Goal: Task Accomplishment & Management: Manage account settings

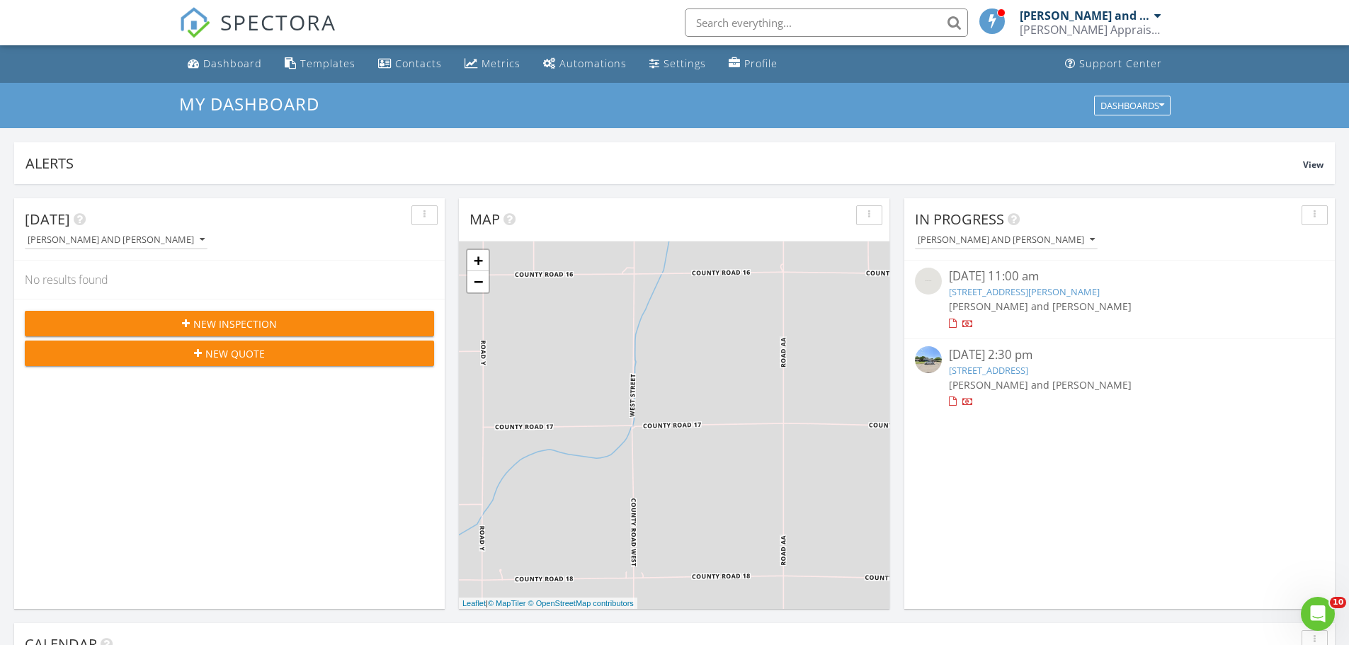
scroll to position [7, 7]
click at [973, 307] on span "[PERSON_NAME] and [PERSON_NAME]" at bounding box center [1040, 305] width 183 height 13
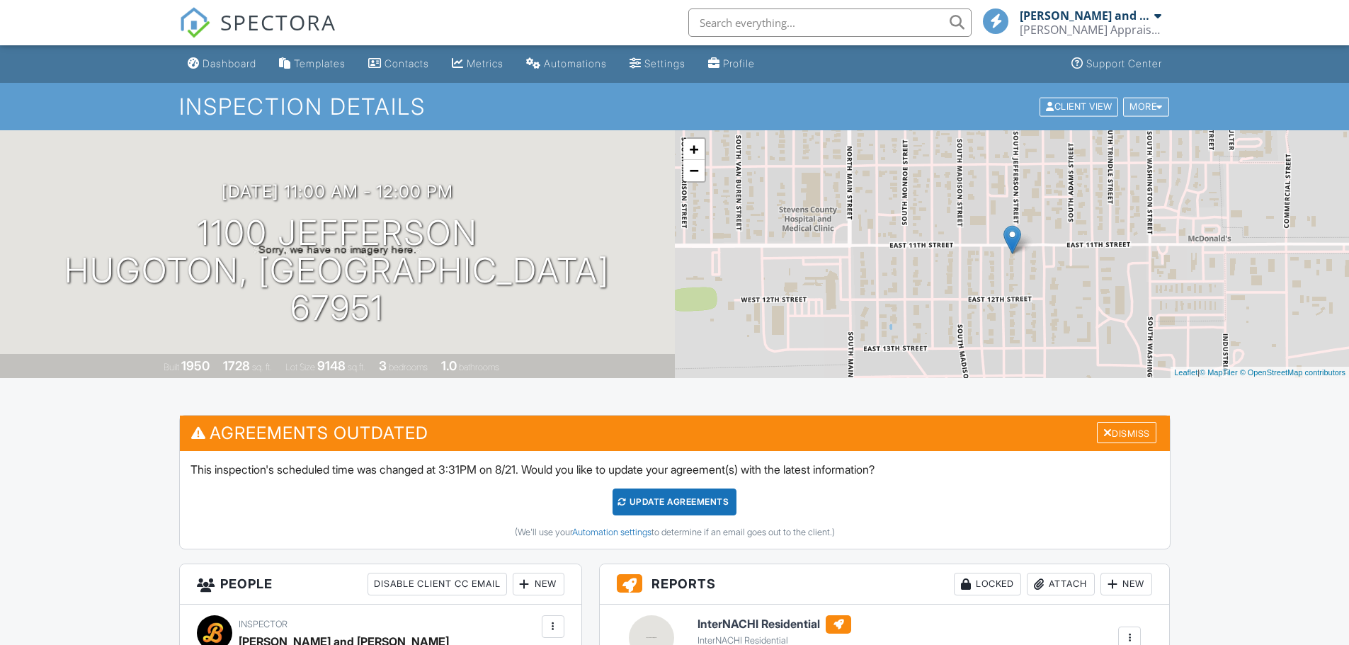
click at [1150, 110] on div "More" at bounding box center [1146, 106] width 46 height 19
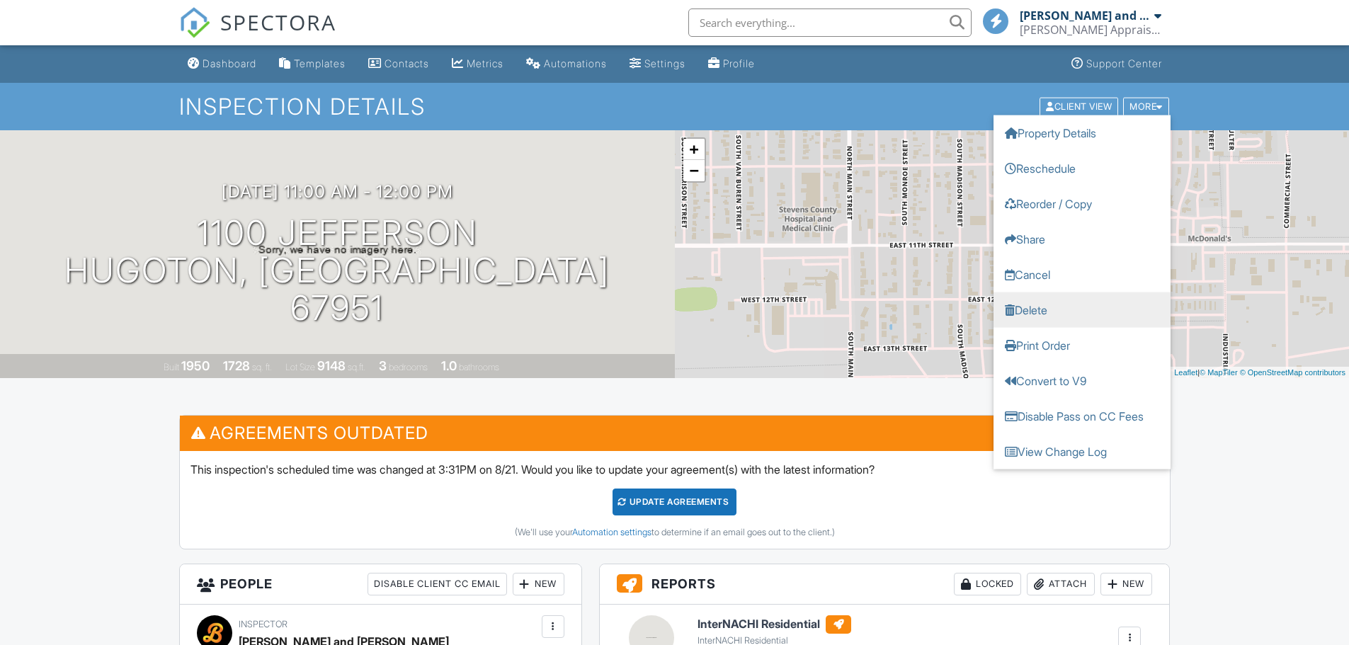
click at [1036, 302] on link "Delete" at bounding box center [1081, 309] width 177 height 35
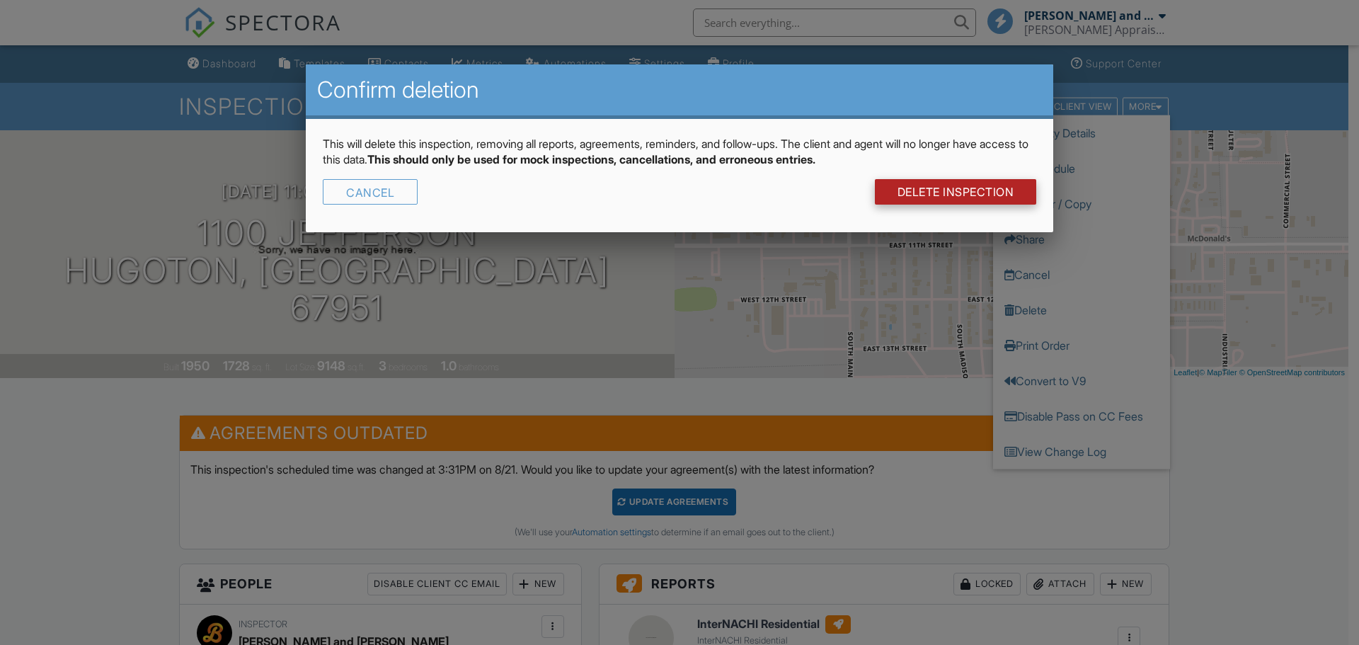
click at [1001, 193] on link "DELETE Inspection" at bounding box center [956, 191] width 162 height 25
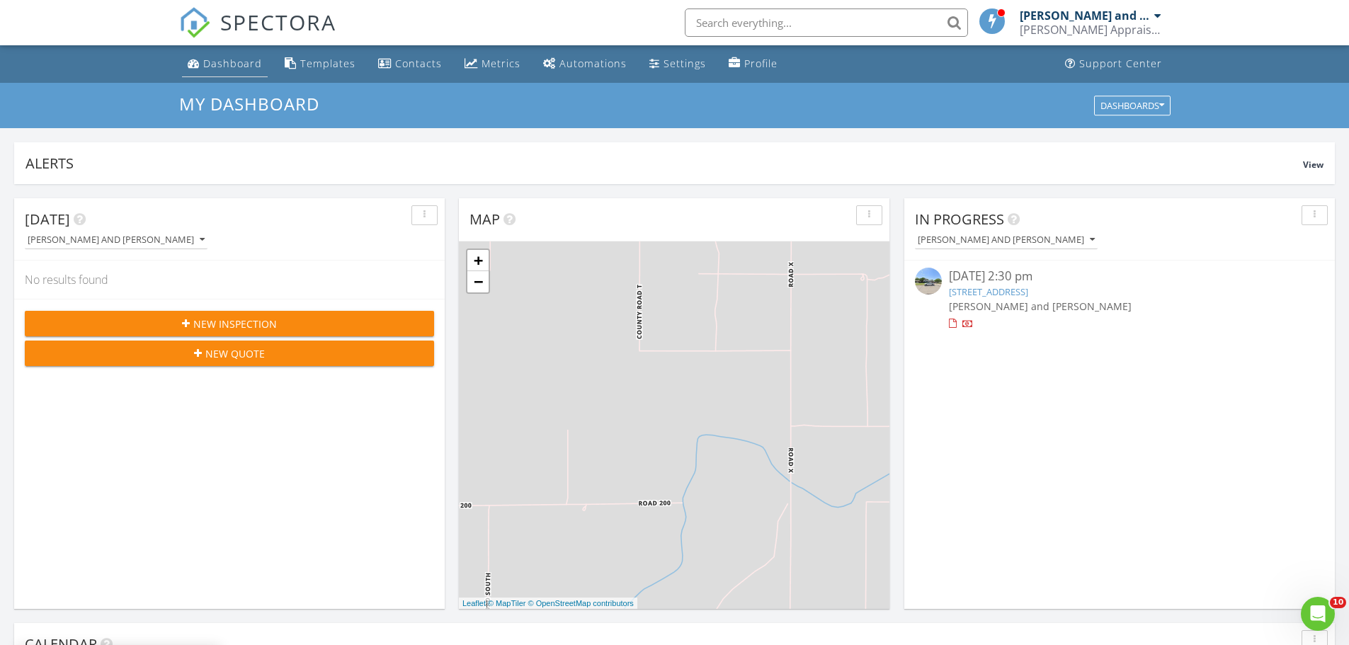
click at [227, 64] on div "Dashboard" at bounding box center [232, 63] width 59 height 13
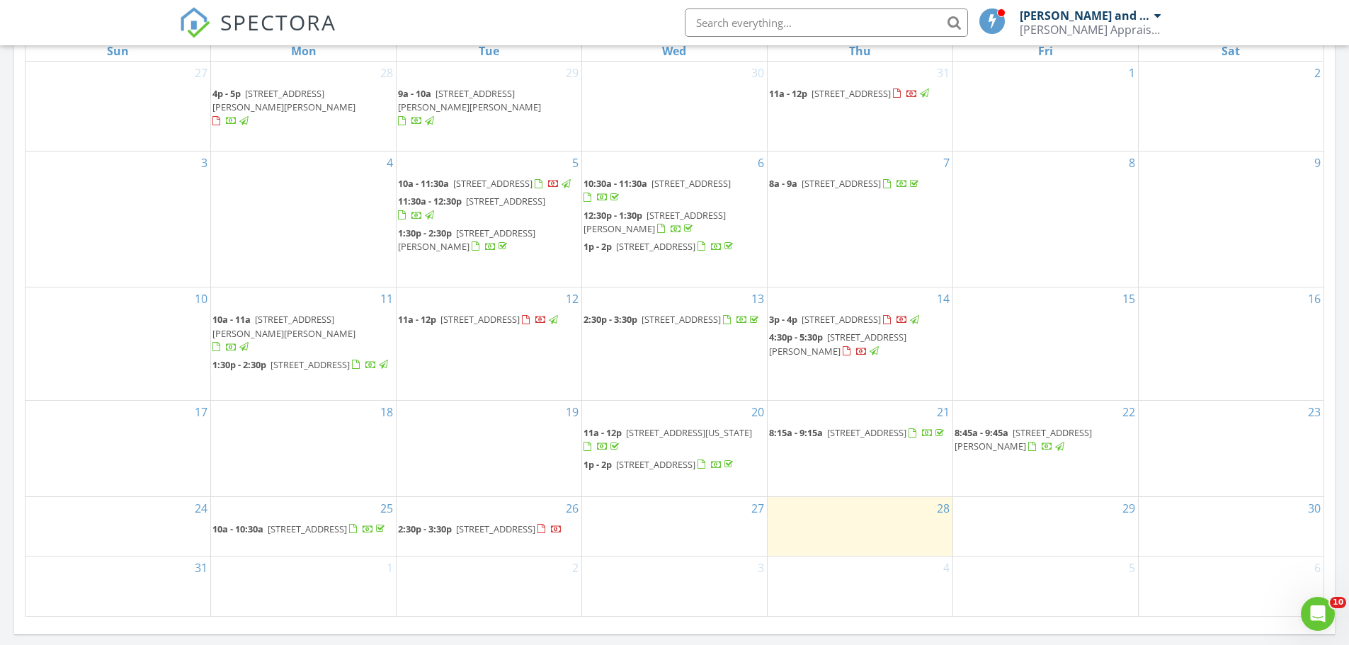
scroll to position [708, 0]
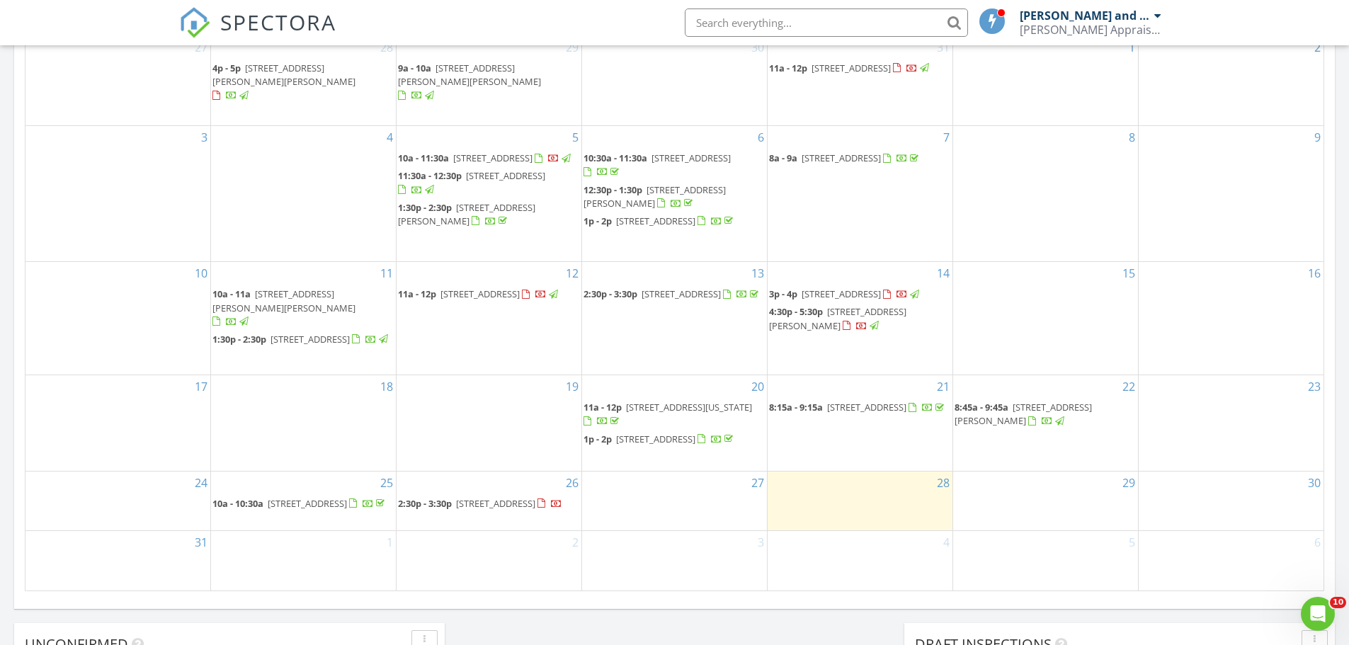
click at [535, 498] on span "2517 Melencamp, Dodge City 67801" at bounding box center [495, 503] width 79 height 13
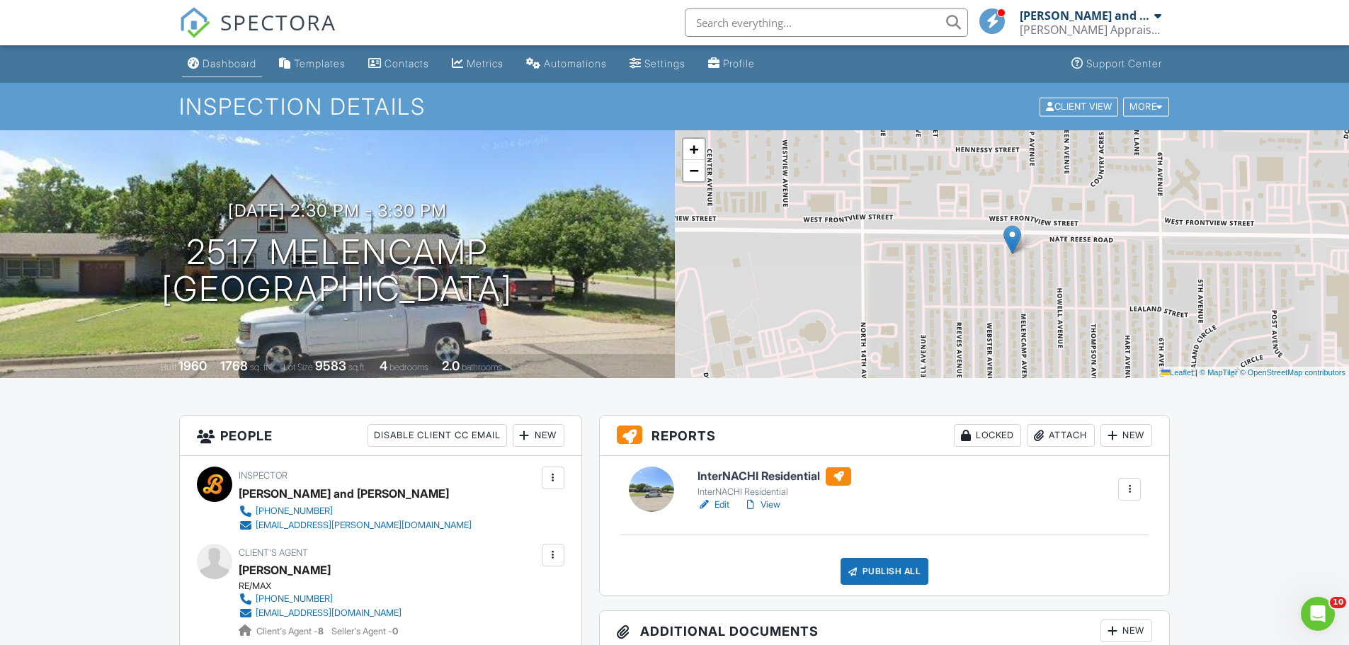
click at [212, 64] on div "Dashboard" at bounding box center [229, 63] width 54 height 12
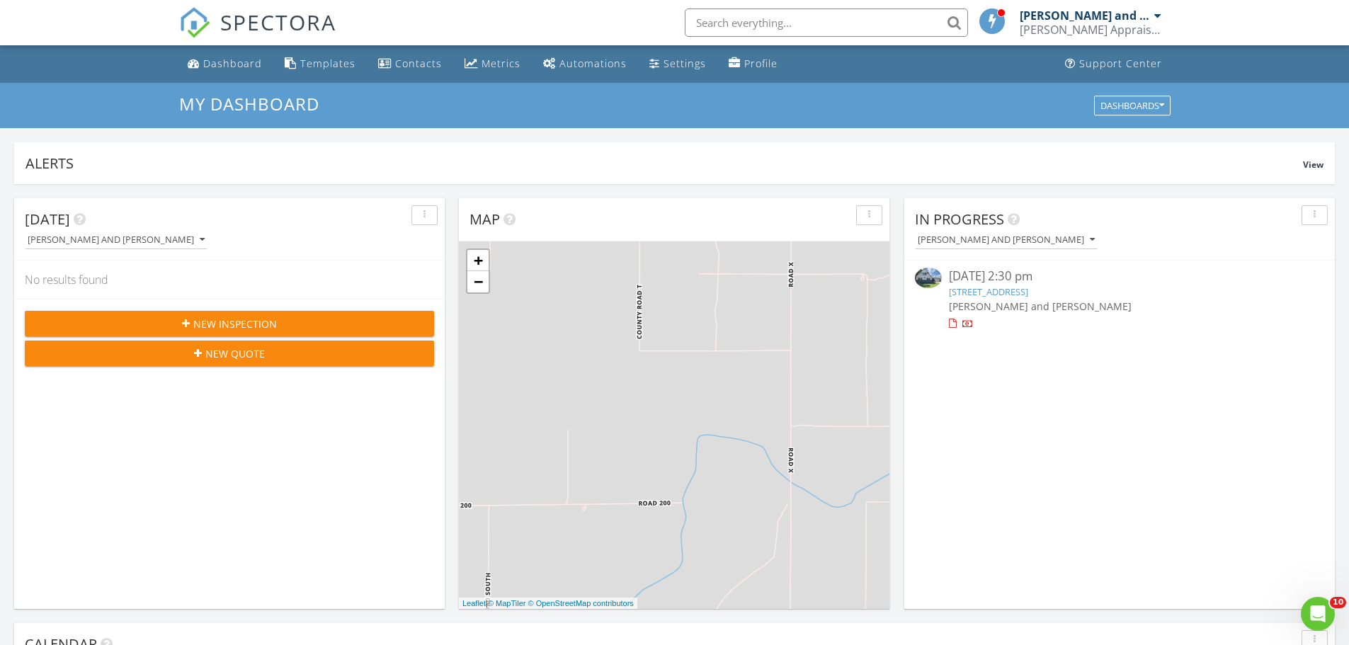
click at [985, 310] on span "[PERSON_NAME] and [PERSON_NAME]" at bounding box center [1040, 305] width 183 height 13
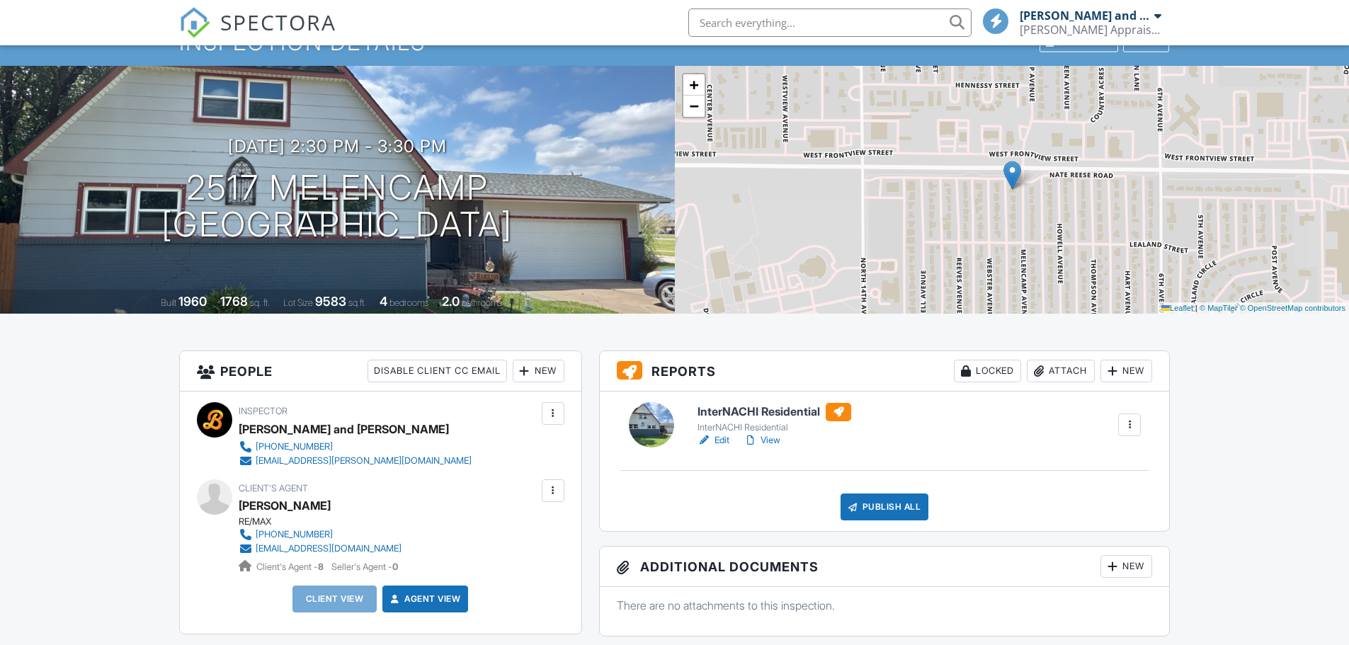
scroll to position [76, 0]
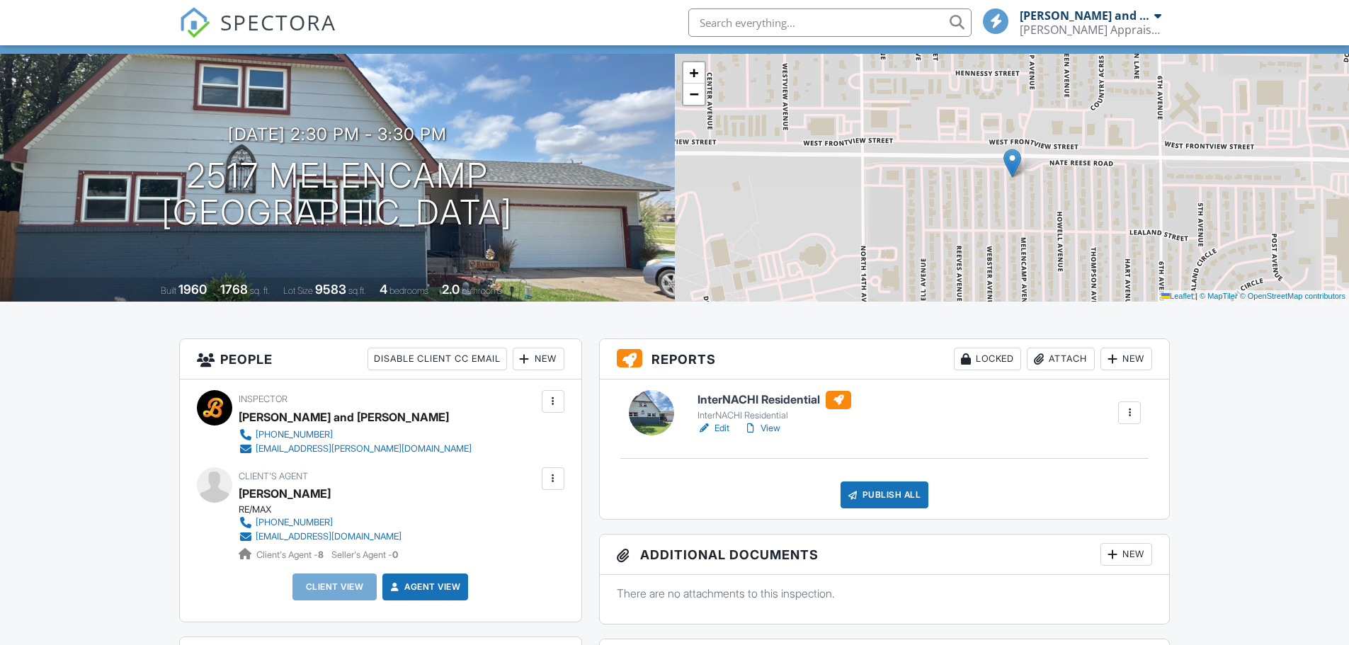
click at [773, 427] on link "View" at bounding box center [761, 428] width 37 height 14
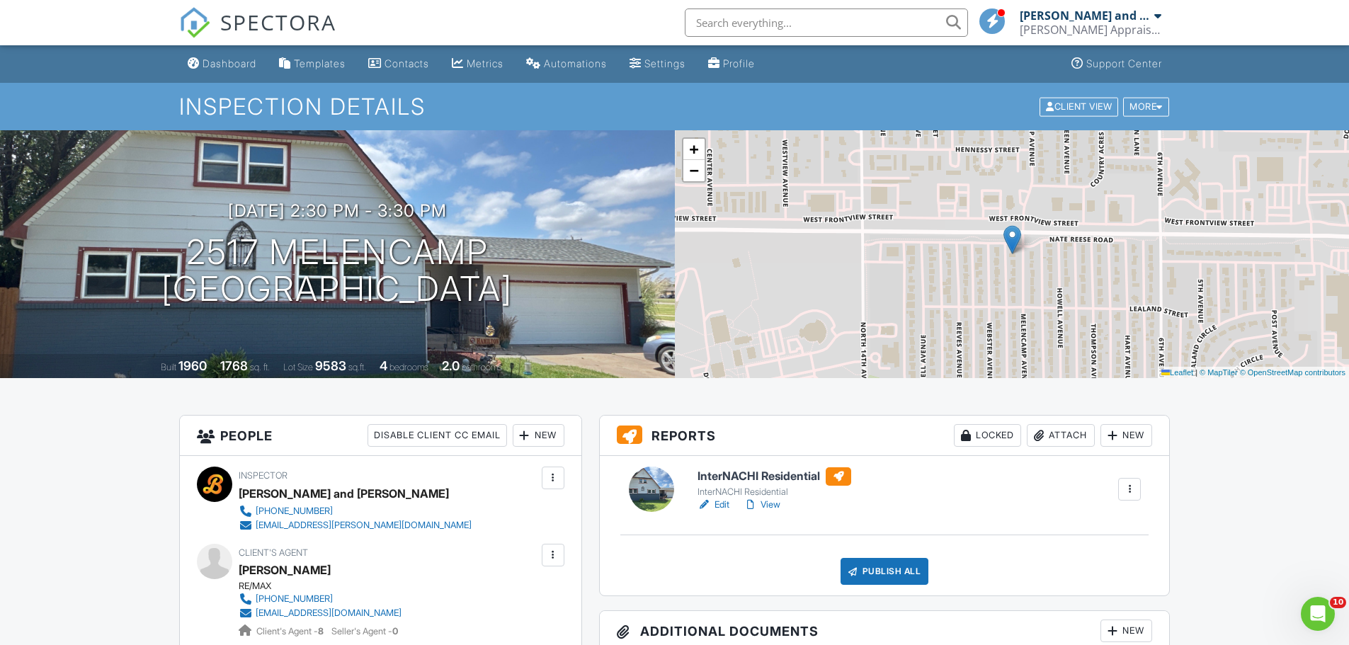
drag, startPoint x: 0, startPoint y: 0, endPoint x: 1287, endPoint y: 526, distance: 1390.3
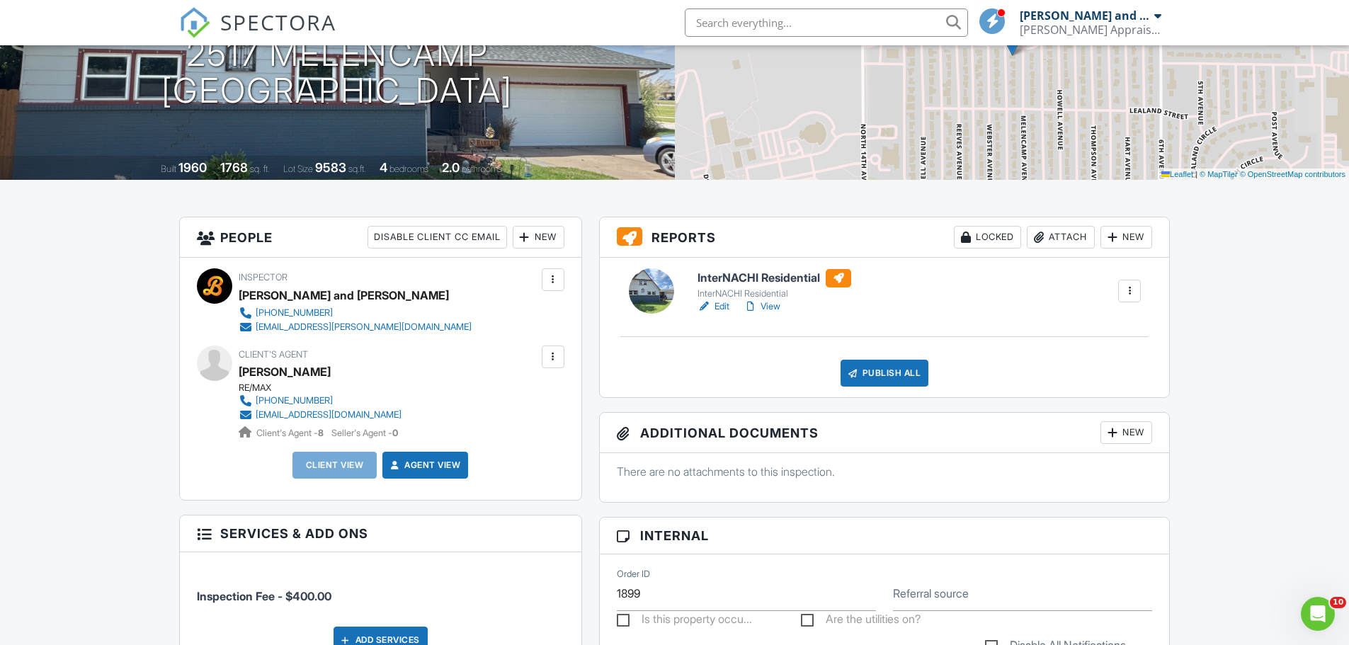
scroll to position [197, 0]
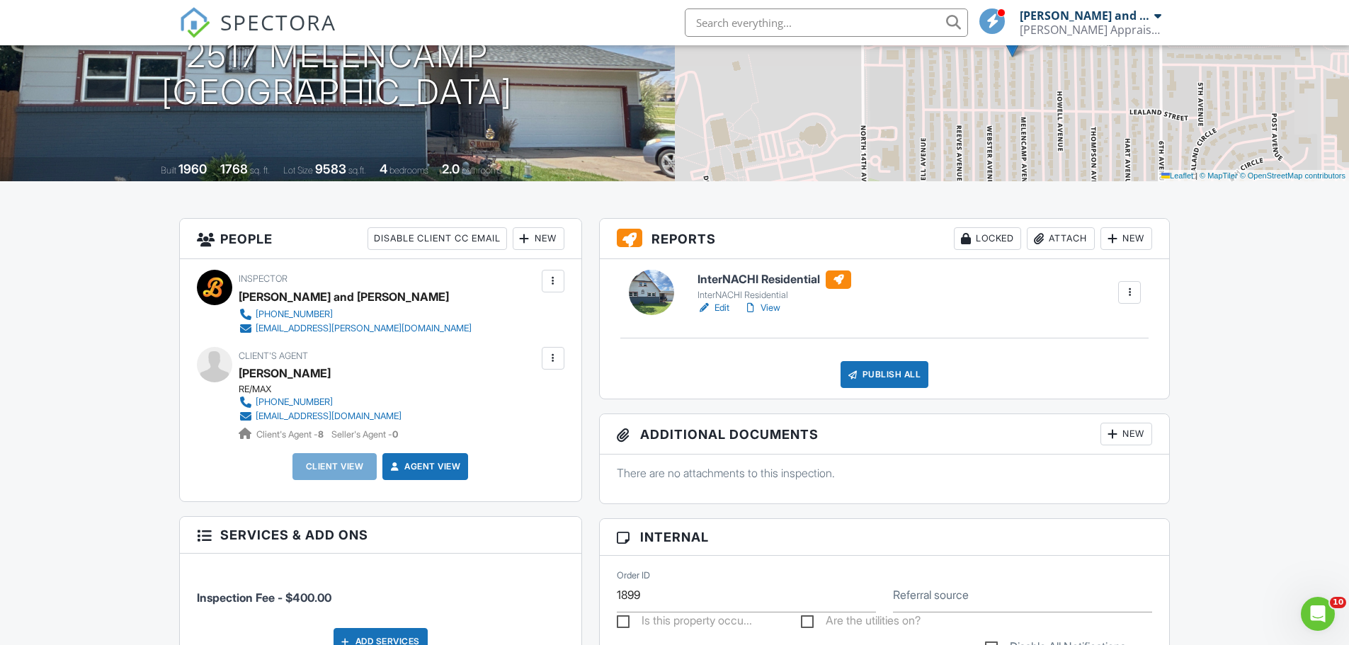
click at [773, 309] on link "View" at bounding box center [761, 308] width 37 height 14
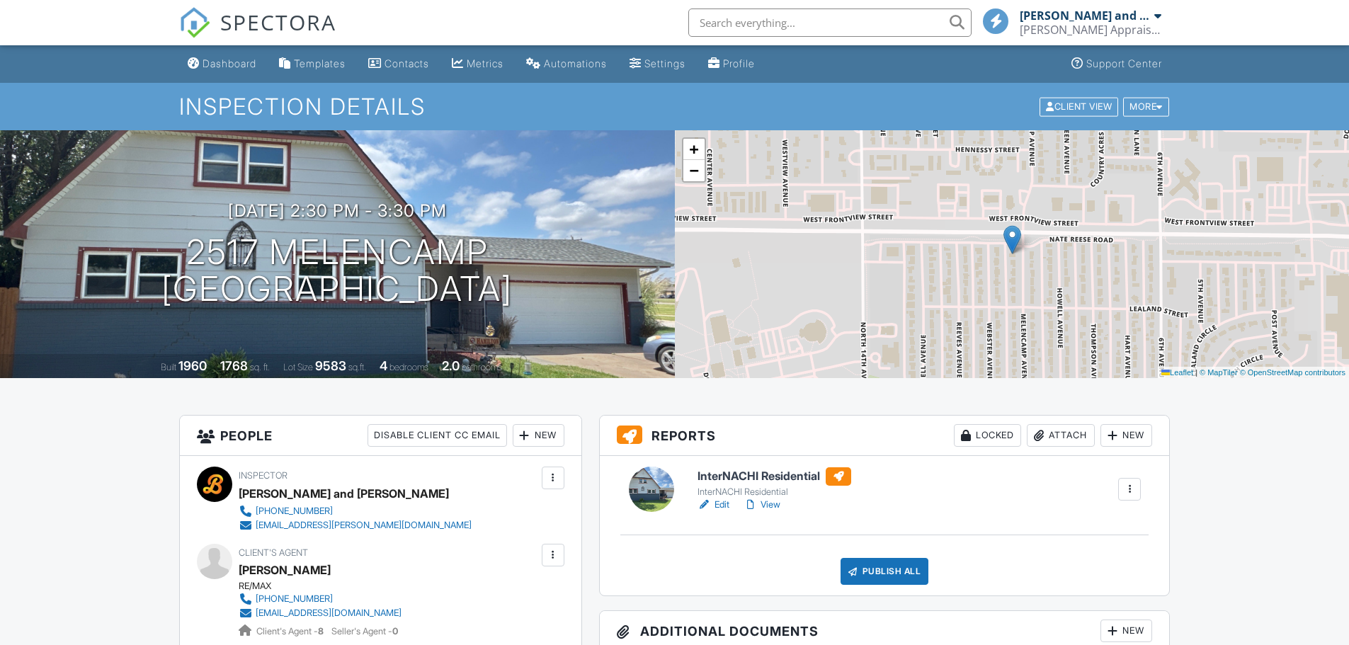
click at [769, 500] on link "View" at bounding box center [761, 505] width 37 height 14
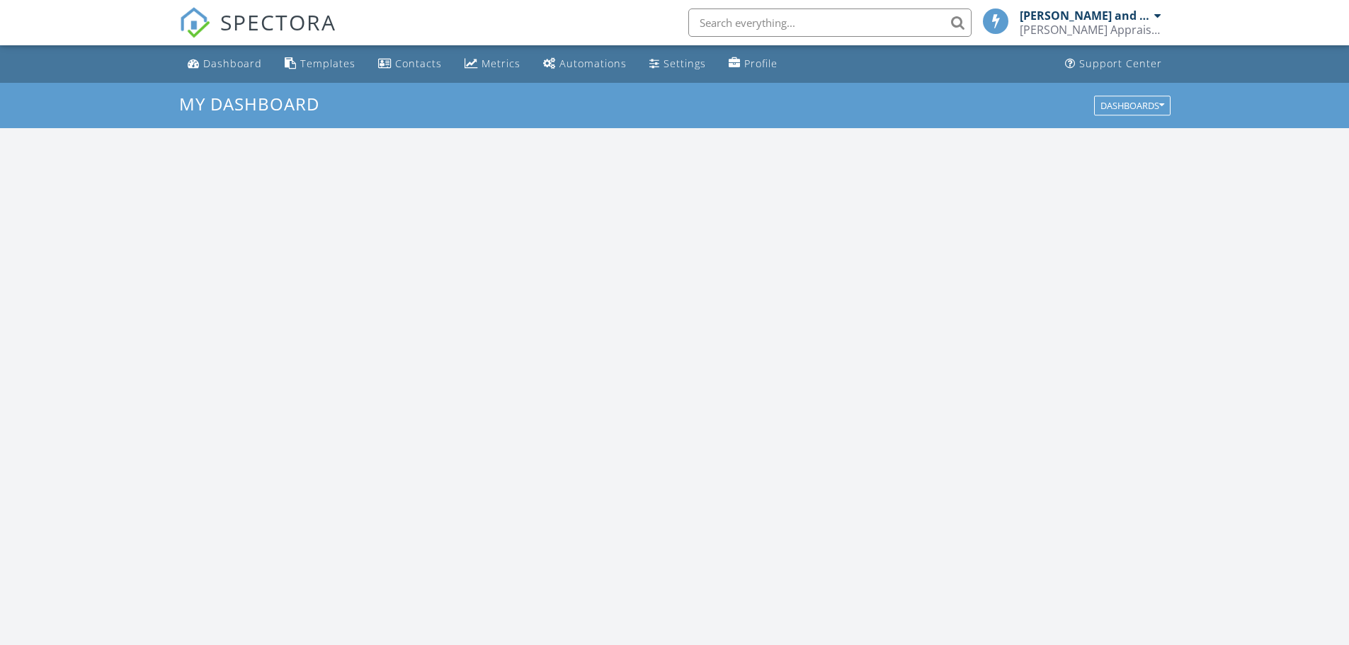
scroll to position [1310, 1371]
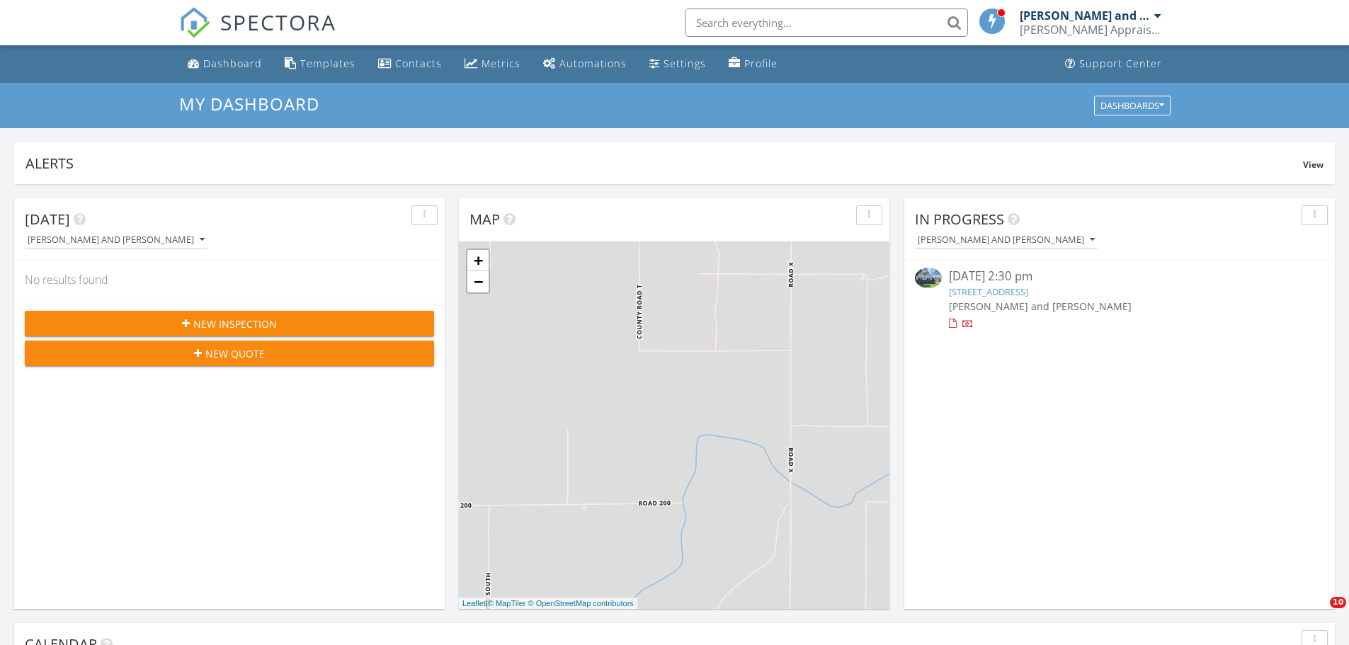
click at [983, 287] on link "[STREET_ADDRESS]" at bounding box center [988, 291] width 79 height 13
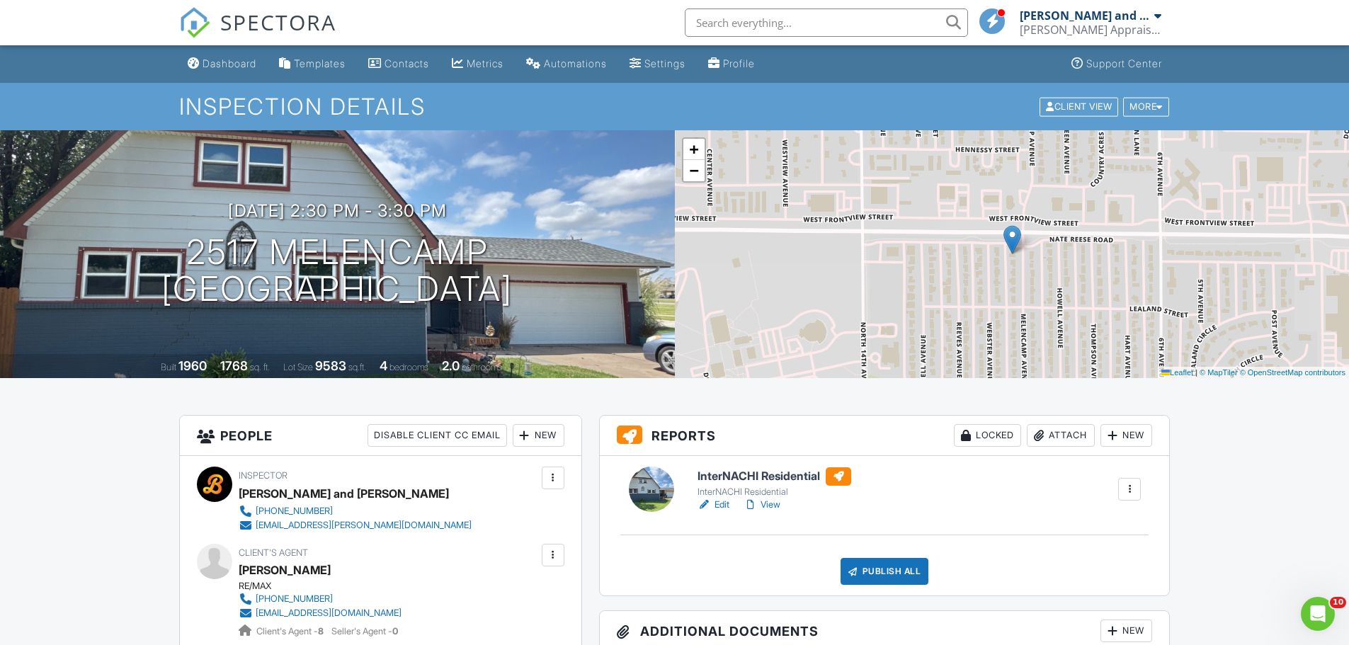
click at [784, 504] on div "Edit View" at bounding box center [774, 505] width 154 height 14
click at [771, 504] on link "View" at bounding box center [761, 505] width 37 height 14
click at [772, 506] on link "View" at bounding box center [761, 505] width 37 height 14
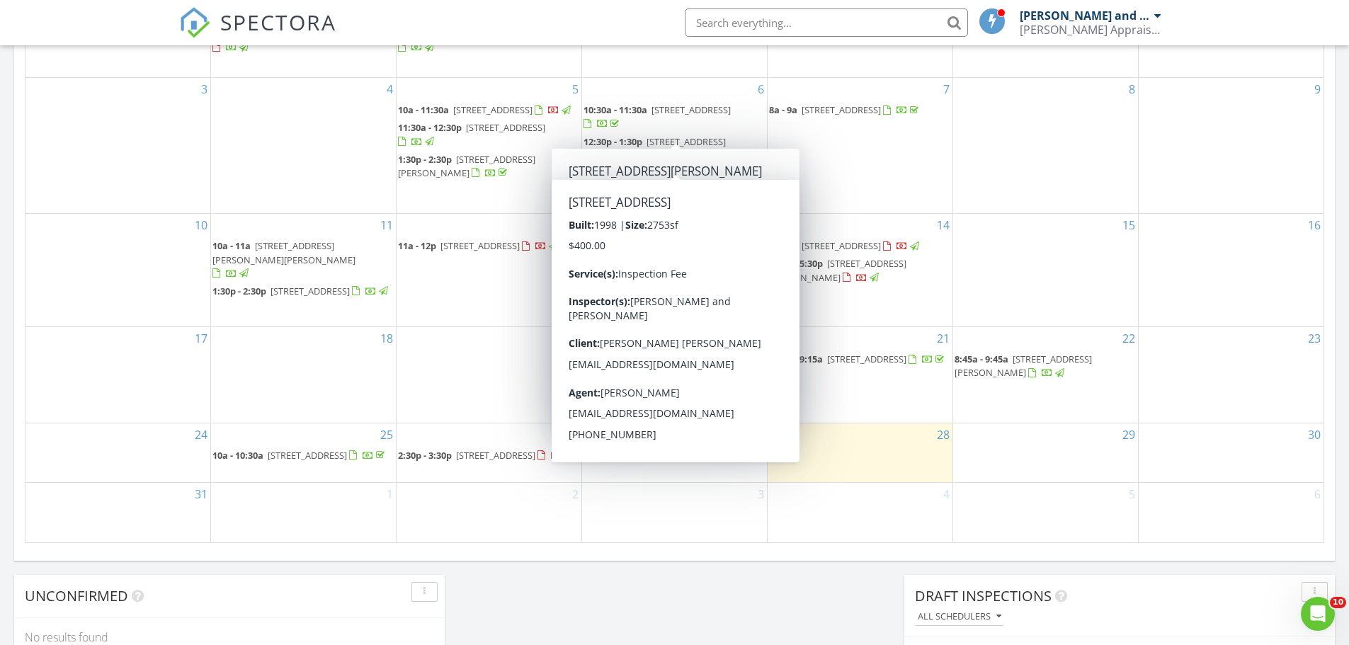
scroll to position [755, 0]
click at [1226, 296] on div "16" at bounding box center [1230, 271] width 185 height 113
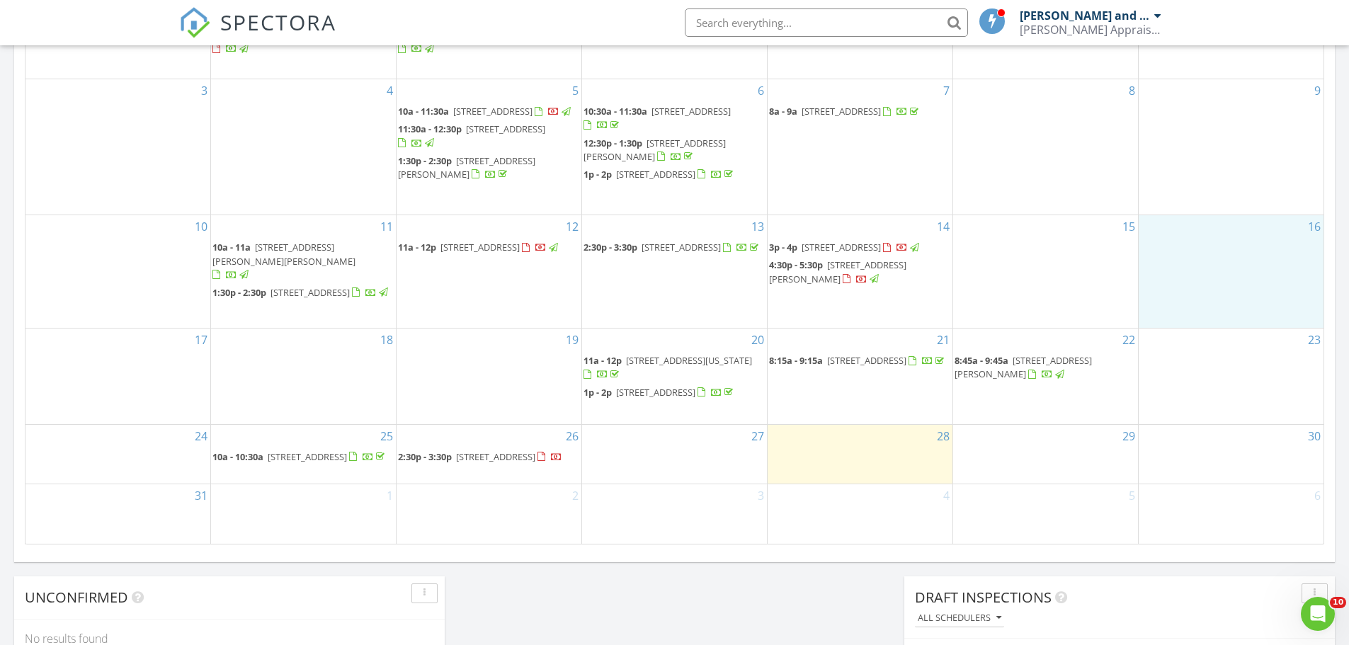
click at [534, 455] on span "[STREET_ADDRESS]" at bounding box center [495, 456] width 79 height 13
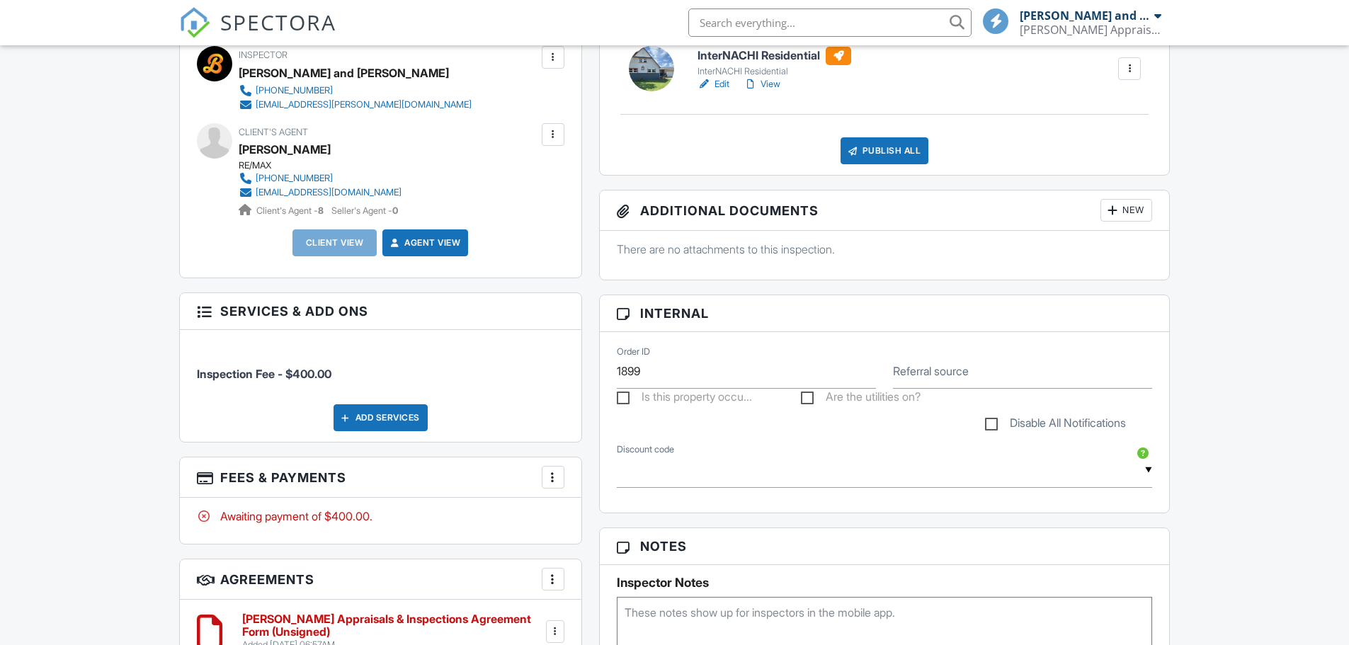
click at [544, 480] on div "More" at bounding box center [553, 477] width 23 height 23
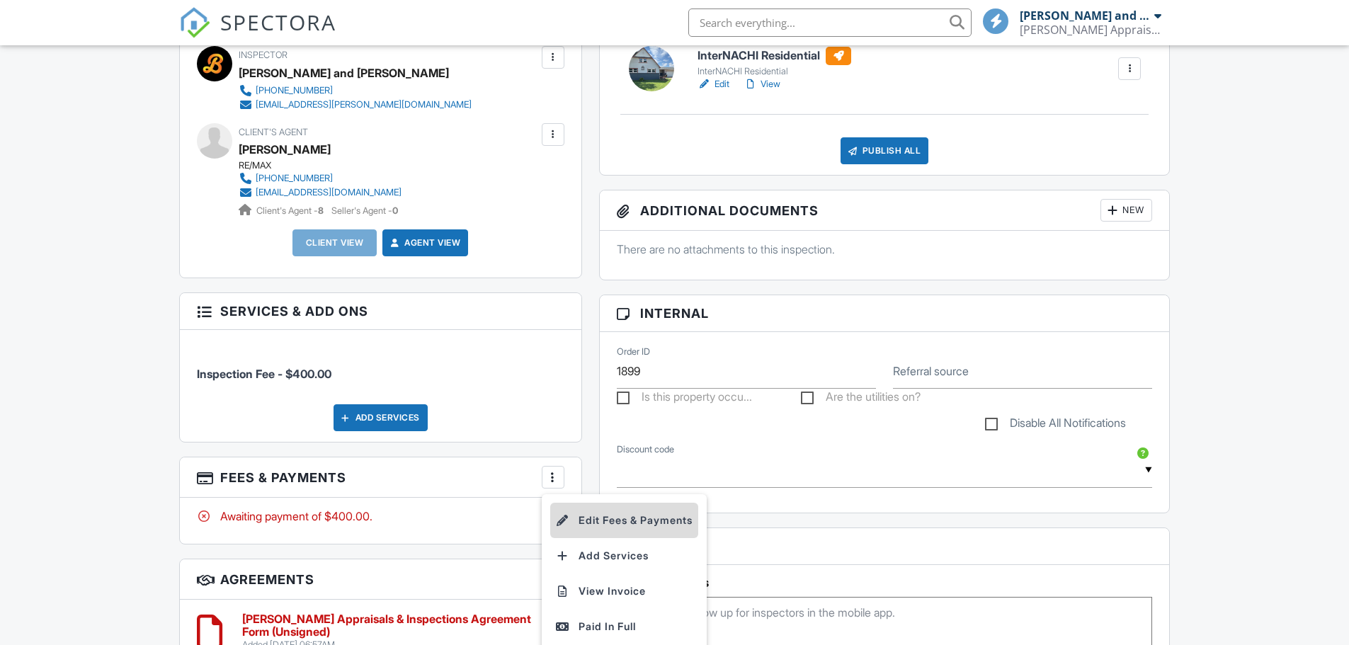
click at [596, 517] on li "Edit Fees & Payments" at bounding box center [624, 520] width 148 height 35
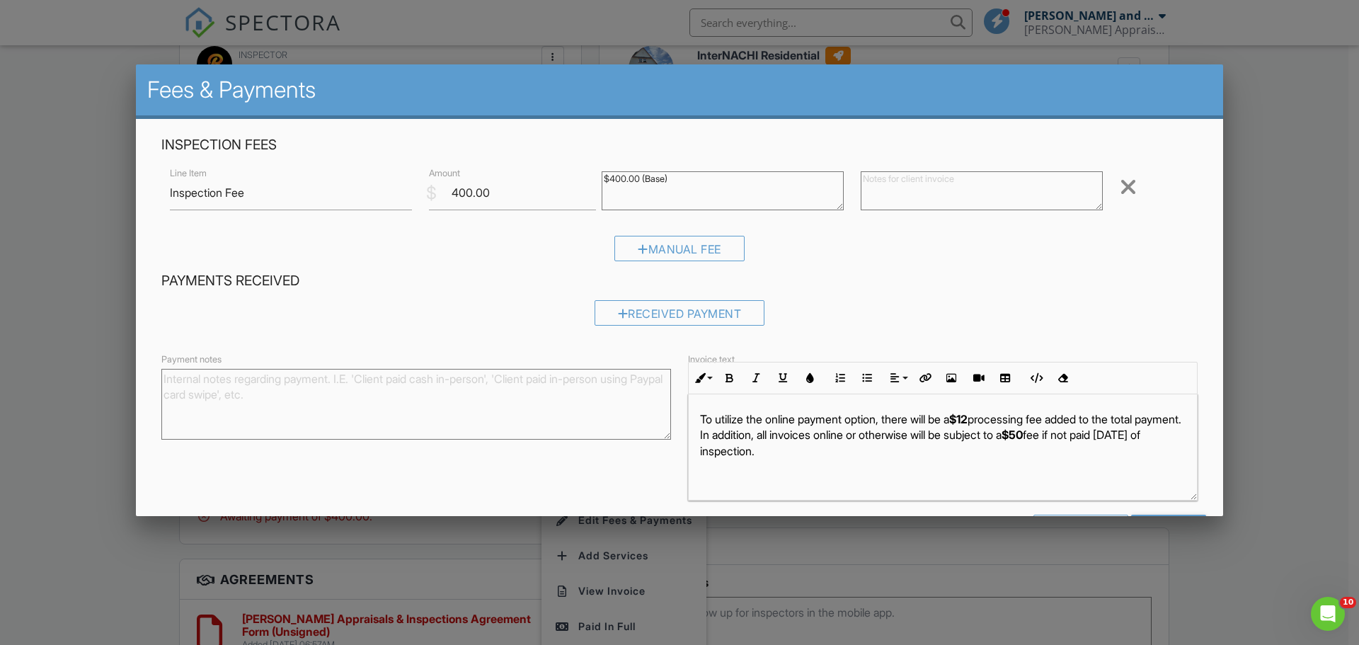
click at [995, 194] on textarea at bounding box center [982, 190] width 242 height 39
type textarea "Structural/Mechanical"
click at [700, 252] on div "Manual Fee" at bounding box center [679, 248] width 130 height 25
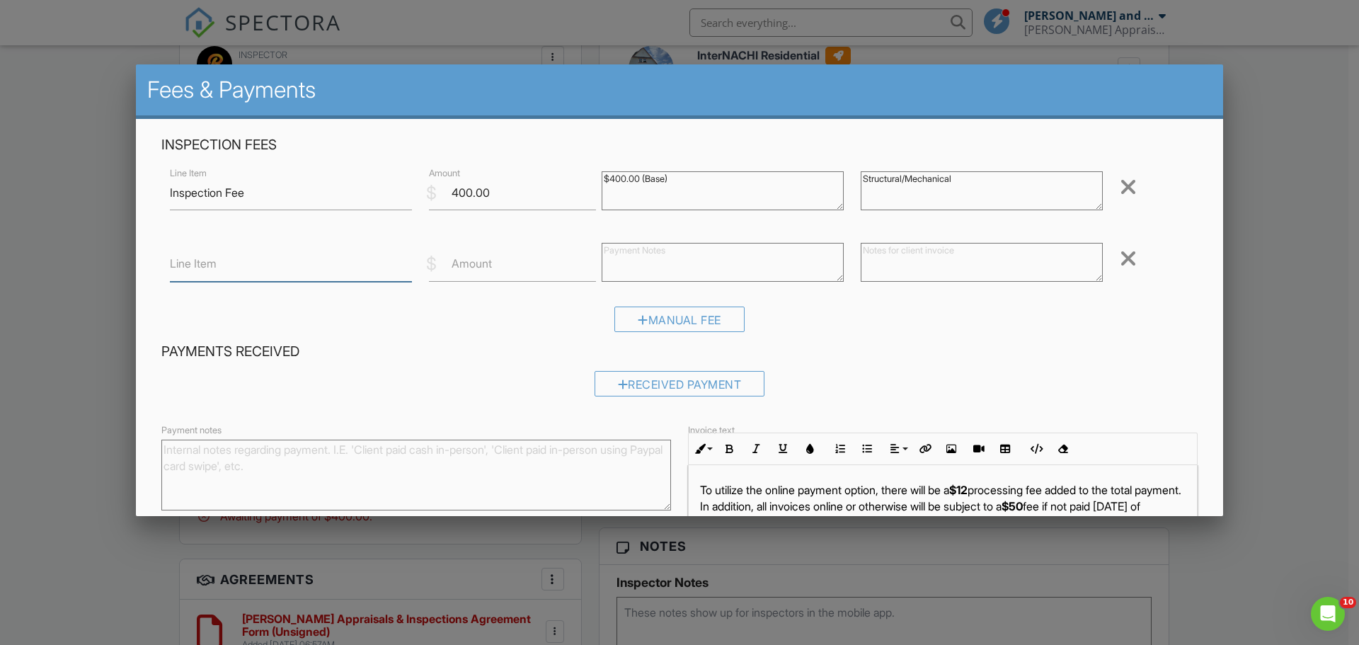
drag, startPoint x: 290, startPoint y: 263, endPoint x: 300, endPoint y: 262, distance: 10.7
click at [300, 262] on input "Line Item" at bounding box center [291, 264] width 242 height 35
type input "Closing Fee"
type input "50"
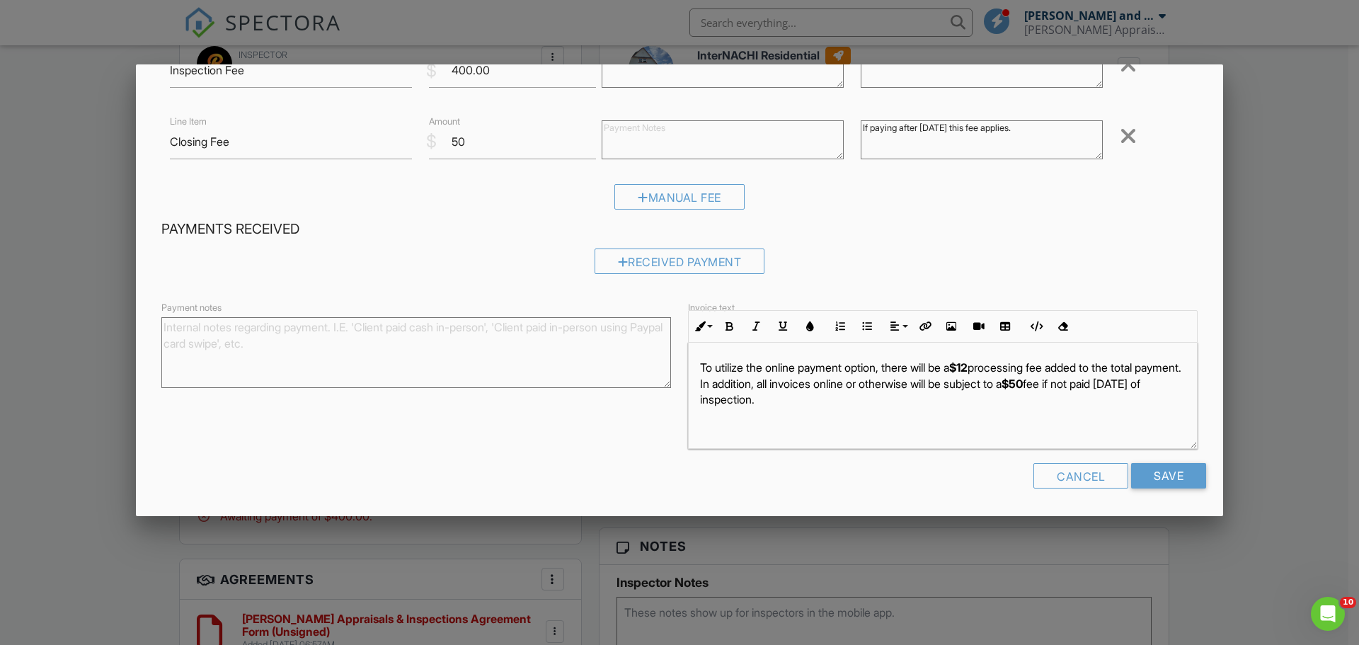
scroll to position [1, 0]
type textarea "If paying after [DATE] this fee applies."
click at [1148, 477] on input "Save" at bounding box center [1168, 475] width 75 height 25
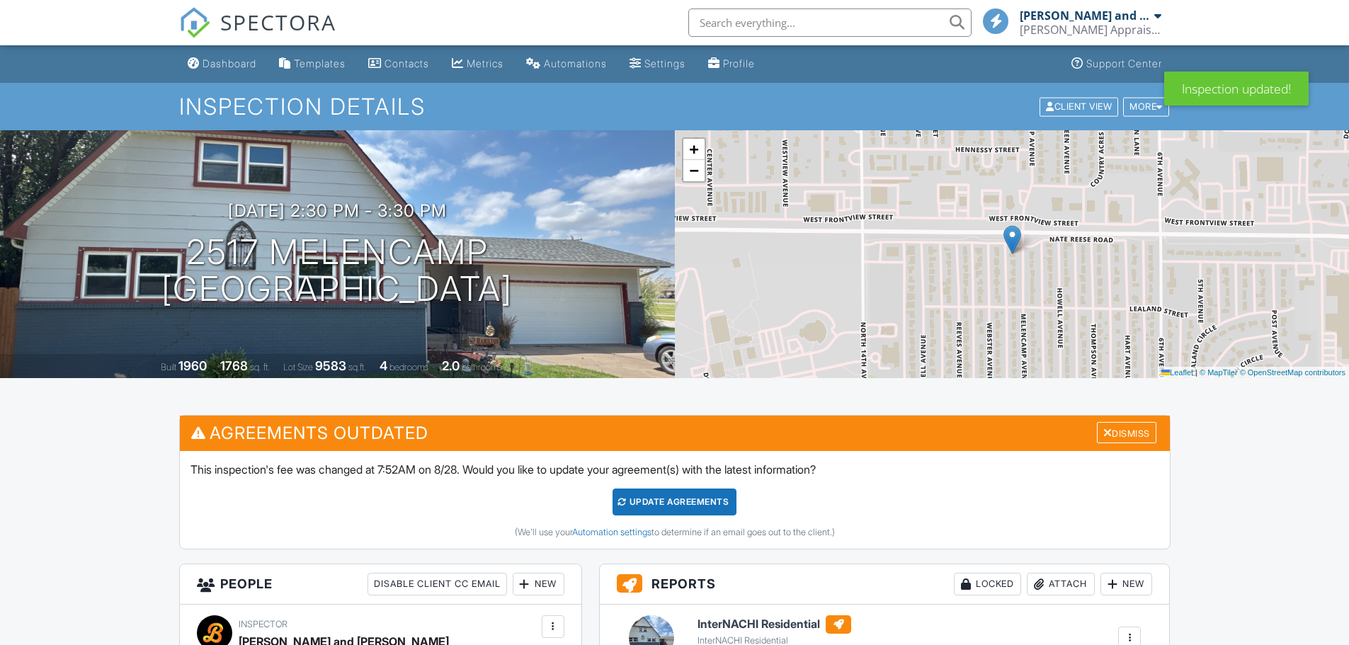
click at [694, 501] on div "Update Agreements" at bounding box center [674, 501] width 124 height 27
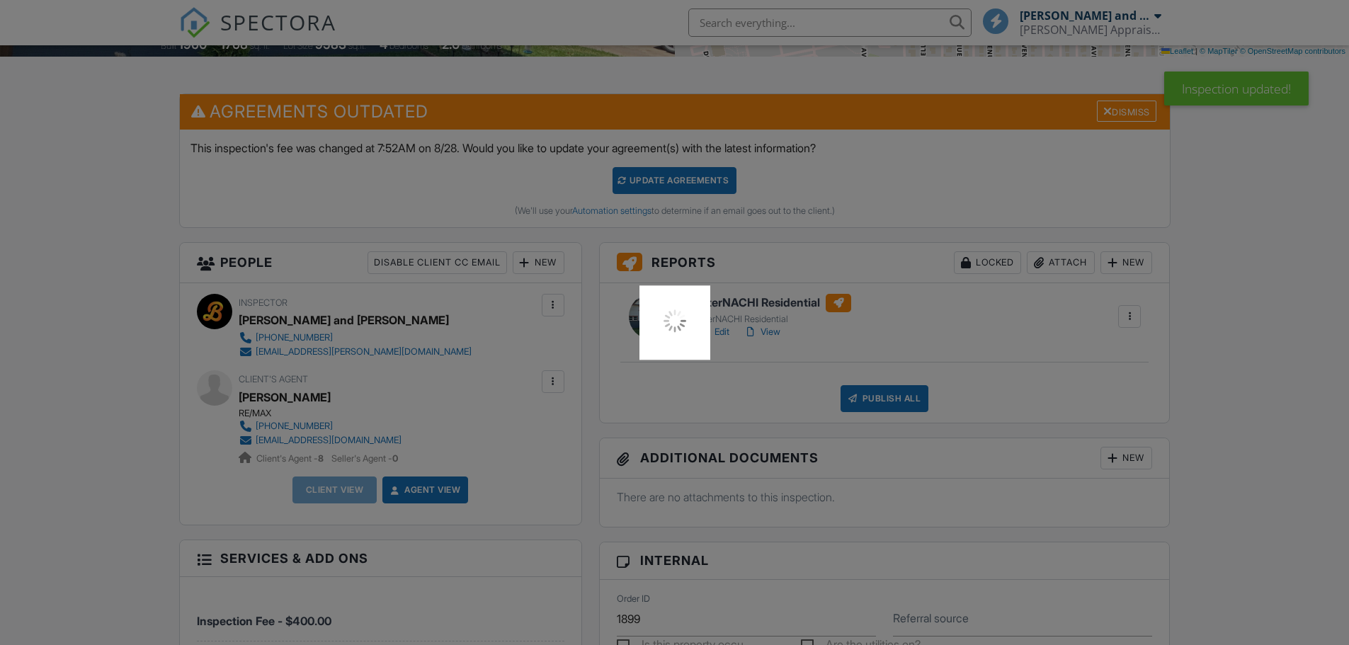
scroll to position [476, 0]
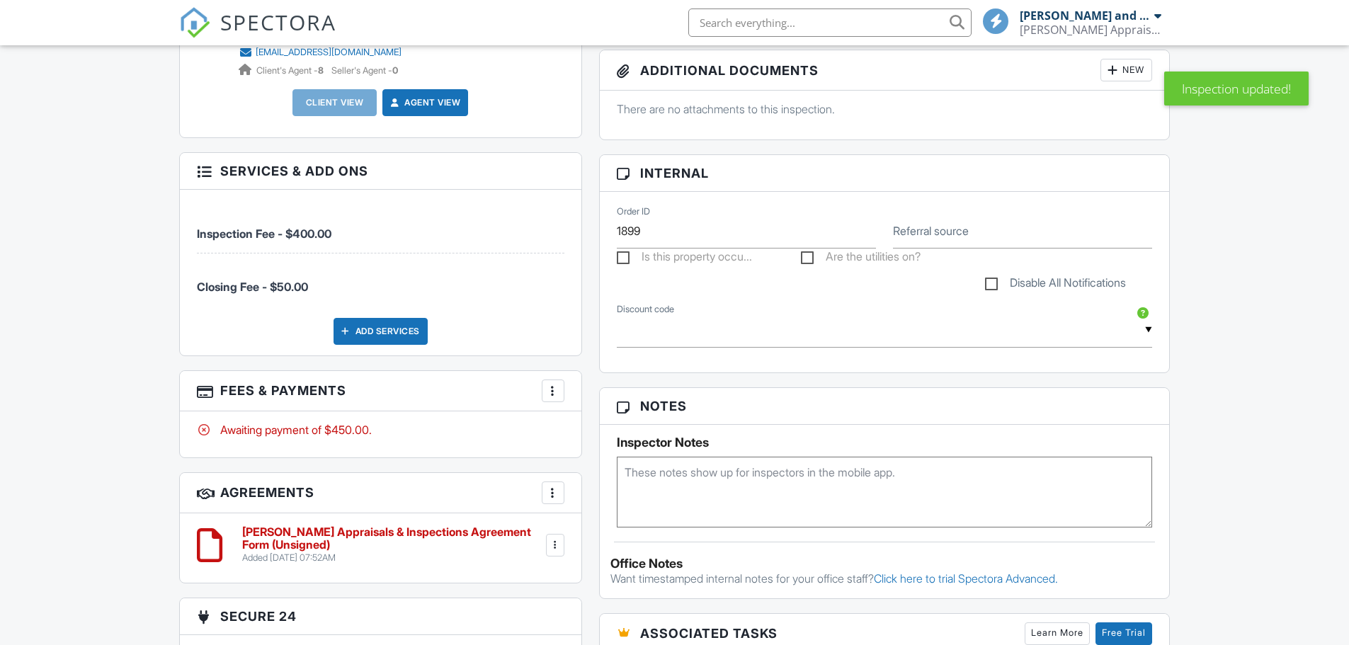
scroll to position [561, 0]
click at [561, 388] on div "More" at bounding box center [553, 390] width 23 height 23
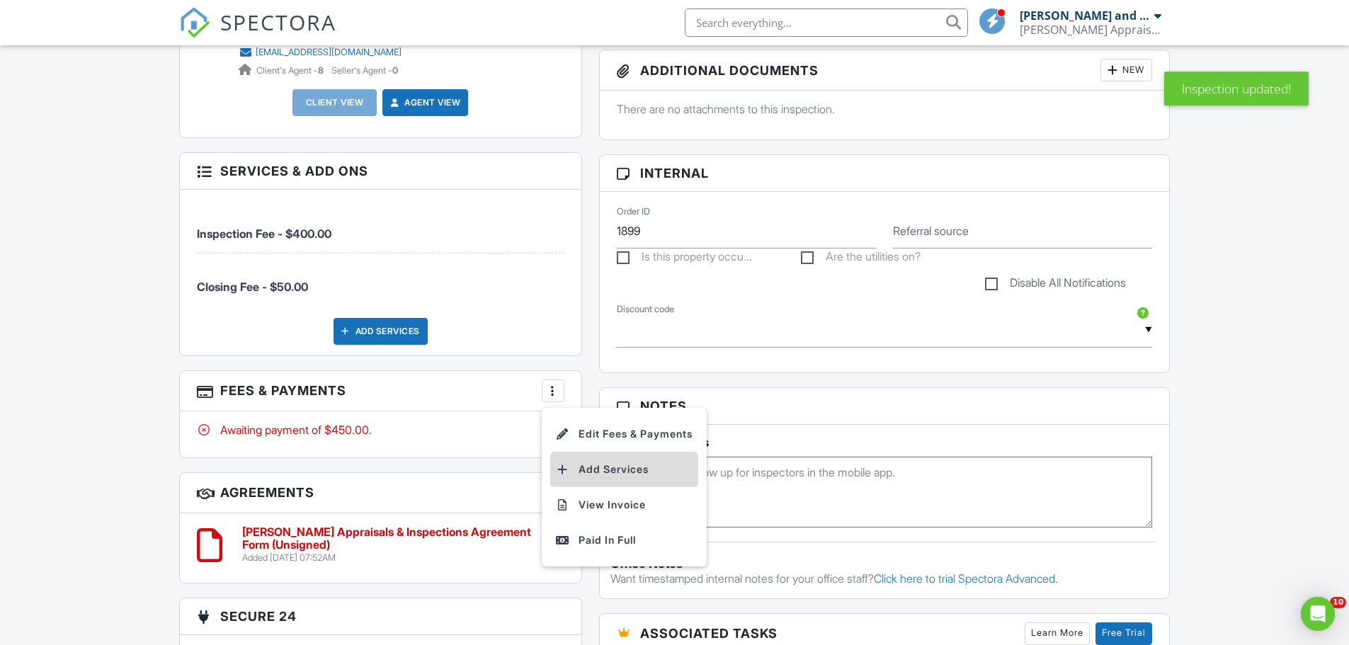
scroll to position [0, 0]
click at [598, 507] on li "View Invoice" at bounding box center [624, 504] width 148 height 35
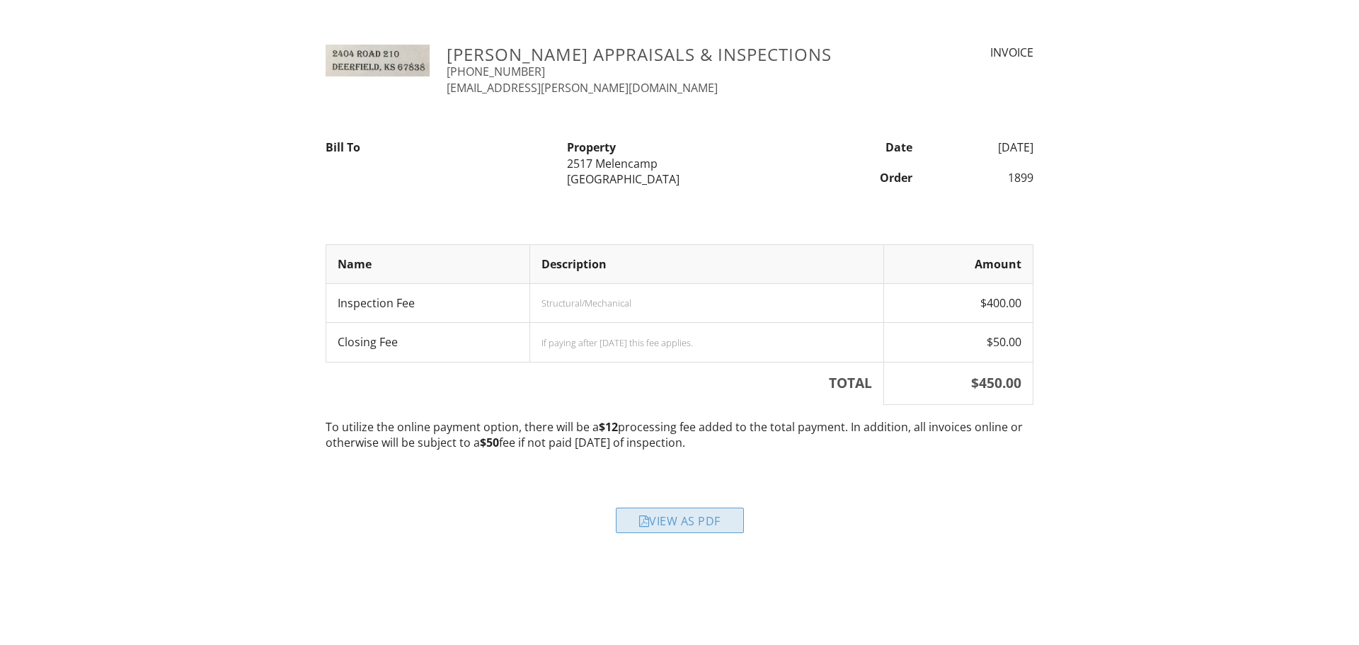
click at [685, 525] on div "View as PDF" at bounding box center [680, 520] width 128 height 25
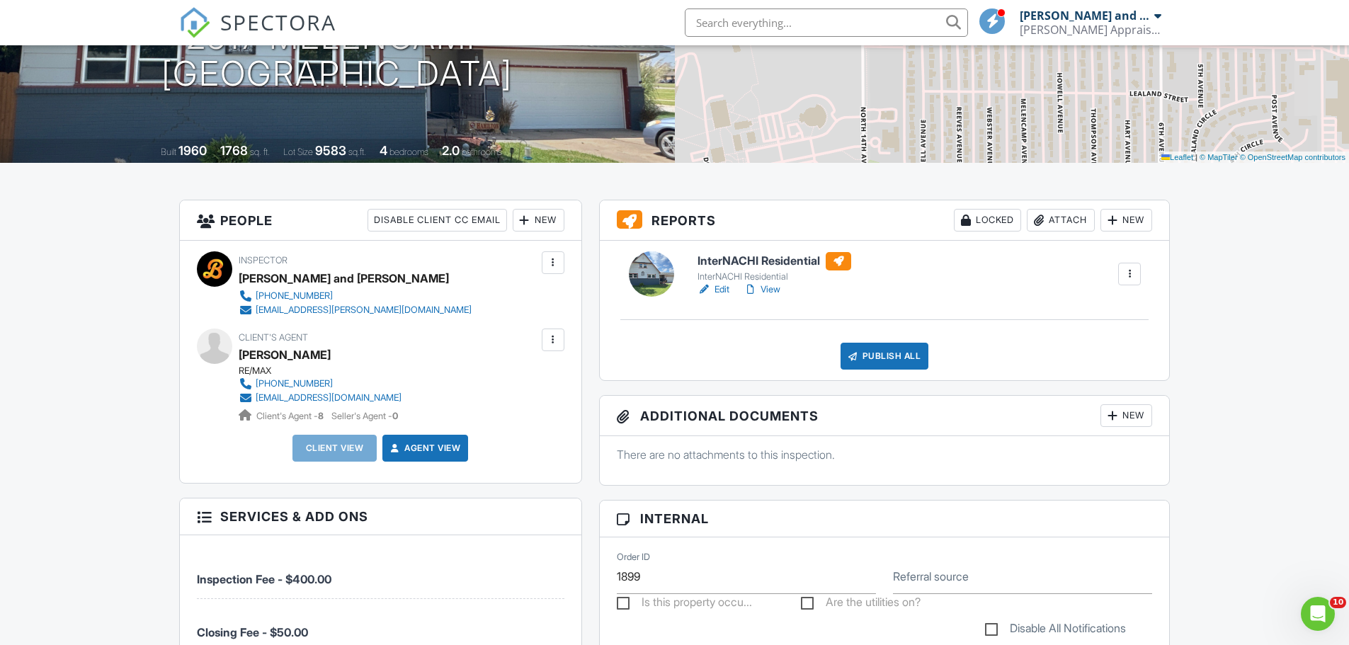
click at [890, 355] on div "Publish All" at bounding box center [884, 356] width 88 height 27
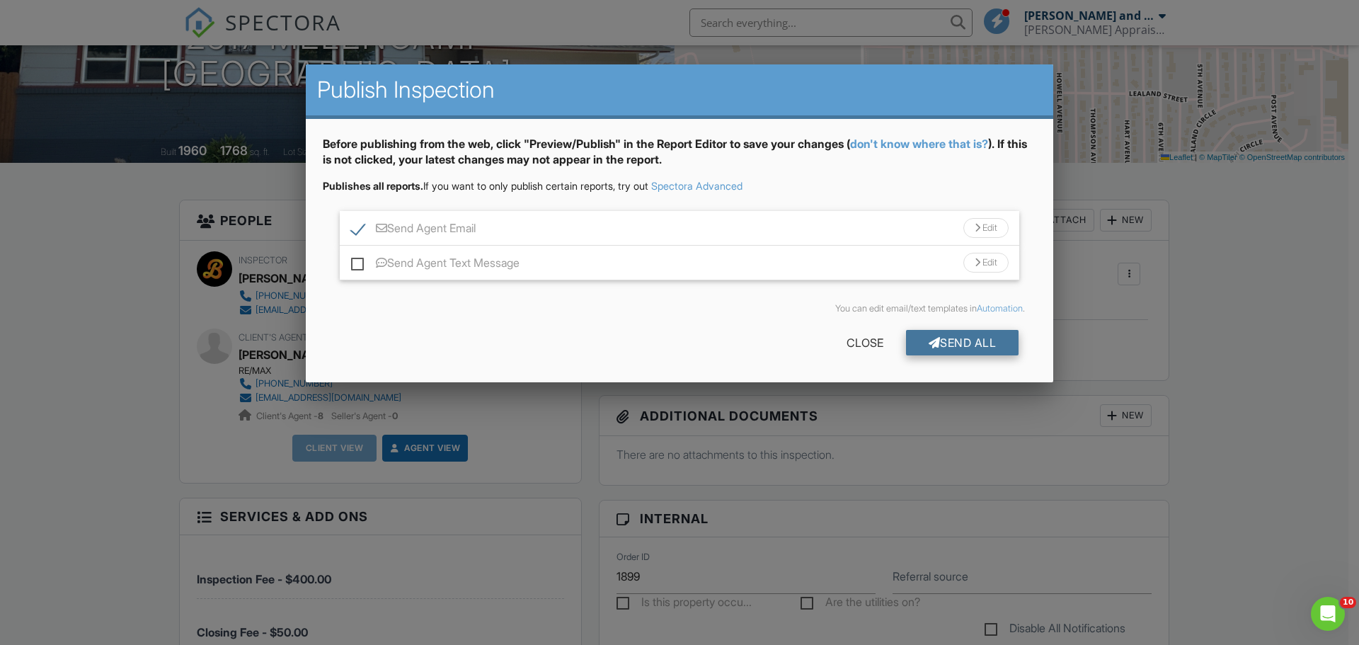
click at [939, 337] on div "Send All" at bounding box center [962, 342] width 113 height 25
